Goal: Entertainment & Leisure: Consume media (video, audio)

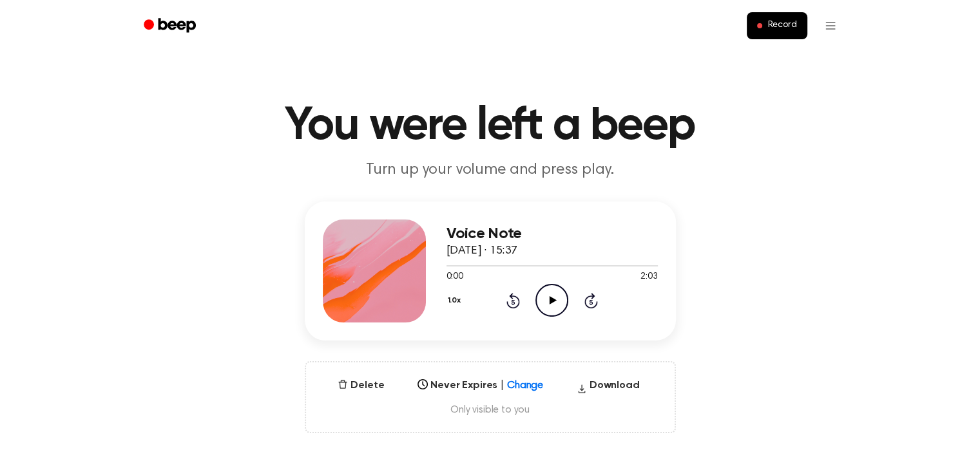
click at [547, 298] on icon "Play Audio" at bounding box center [551, 300] width 33 height 33
click at [547, 298] on icon "Pause Audio" at bounding box center [551, 300] width 33 height 33
click at [561, 312] on circle at bounding box center [552, 301] width 32 height 32
click at [554, 296] on icon at bounding box center [552, 300] width 6 height 8
click at [552, 298] on icon "Play Audio" at bounding box center [551, 300] width 33 height 33
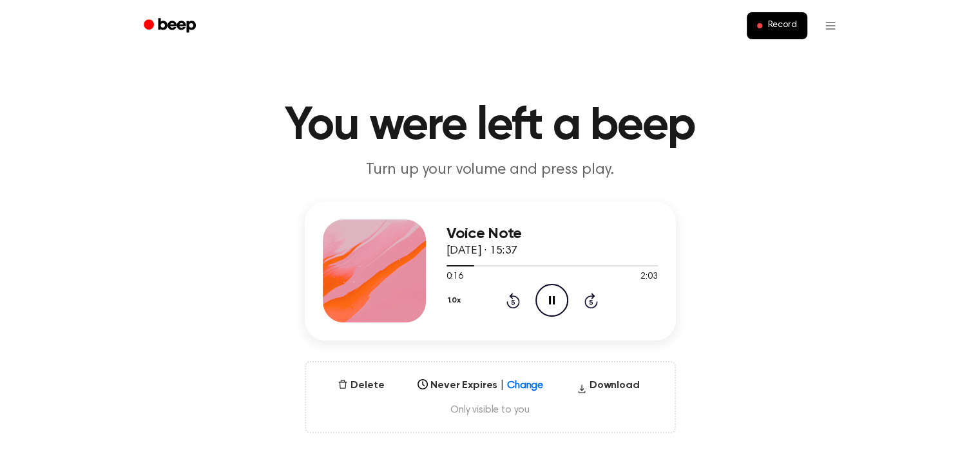
click at [552, 298] on icon "Pause Audio" at bounding box center [551, 300] width 33 height 33
click at [560, 298] on icon "Play Audio" at bounding box center [551, 300] width 33 height 33
click at [560, 298] on icon "Pause Audio" at bounding box center [551, 300] width 33 height 33
click at [543, 297] on icon "Play Audio" at bounding box center [551, 300] width 33 height 33
click at [543, 297] on icon "Pause Audio" at bounding box center [551, 300] width 33 height 33
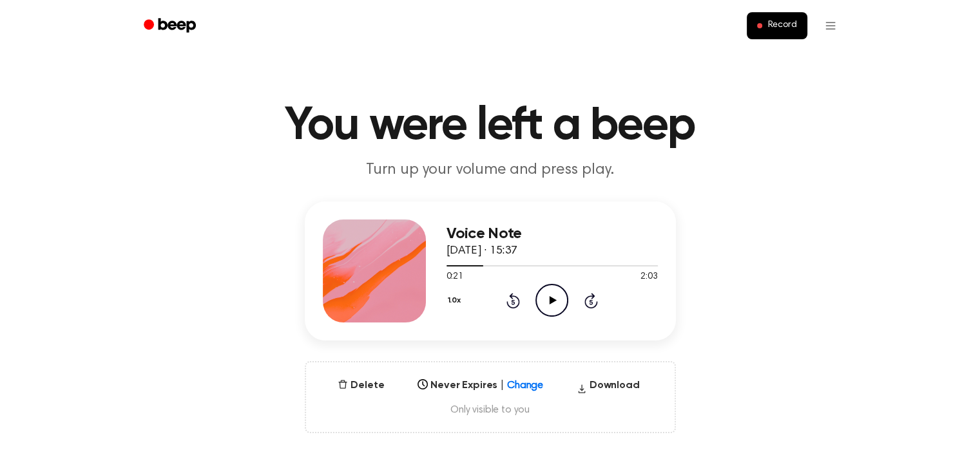
click at [546, 298] on icon "Play Audio" at bounding box center [551, 300] width 33 height 33
click at [546, 298] on icon "Pause Audio" at bounding box center [551, 300] width 33 height 33
click at [508, 304] on icon at bounding box center [513, 300] width 14 height 15
click at [559, 296] on icon "Pause Audio" at bounding box center [551, 300] width 33 height 33
click at [549, 305] on icon "Pause Audio" at bounding box center [551, 300] width 33 height 33
